Goal: Check status: Check status

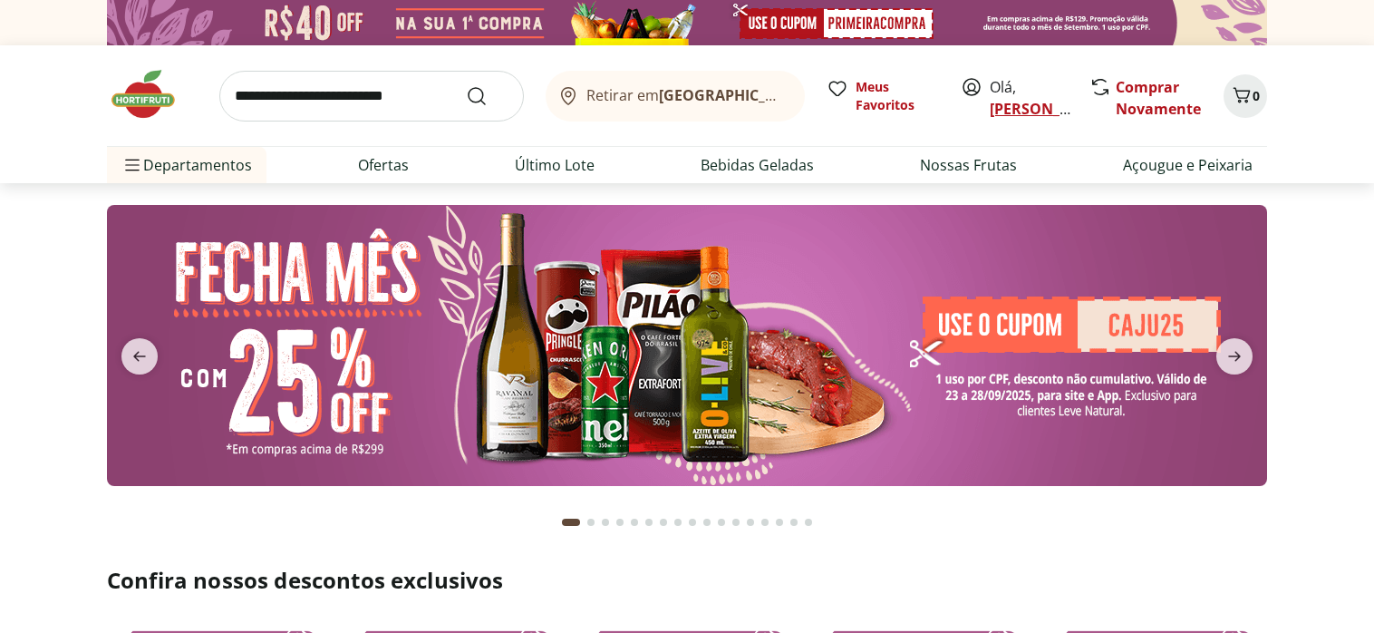
click at [1024, 106] on link "[PERSON_NAME]" at bounding box center [1049, 109] width 118 height 20
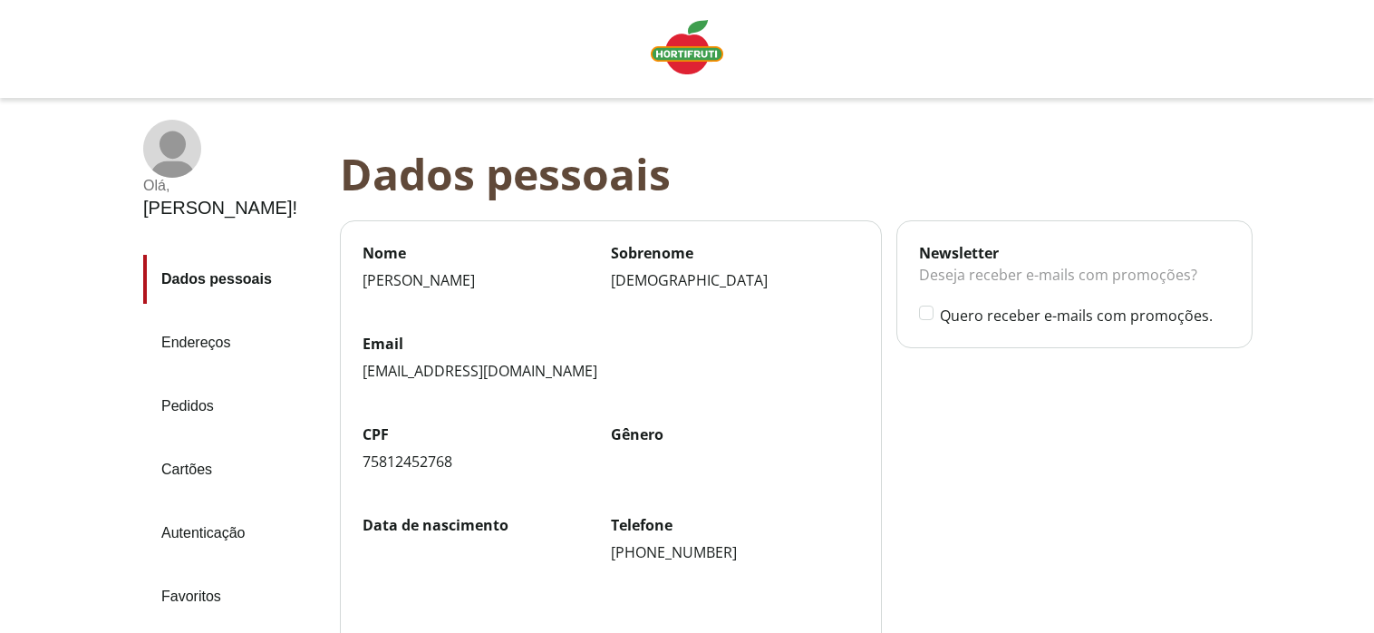
click at [196, 382] on link "Pedidos" at bounding box center [234, 406] width 182 height 49
